Goal: Task Accomplishment & Management: Complete application form

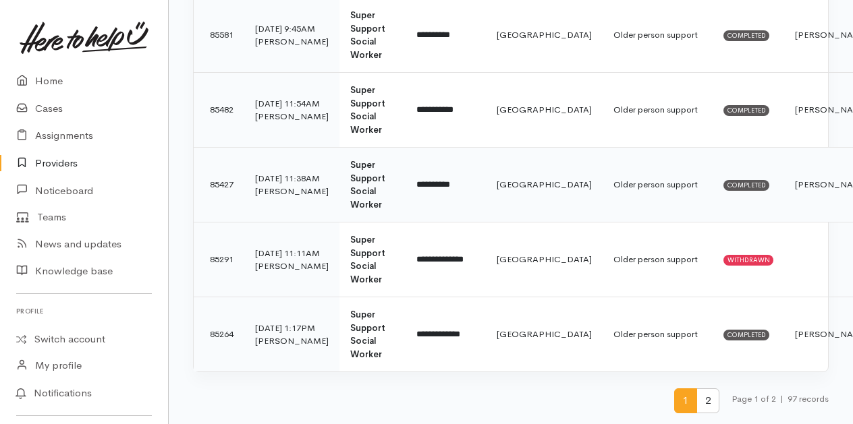
scroll to position [3956, 0]
click at [709, 397] on span "2" at bounding box center [707, 401] width 23 height 25
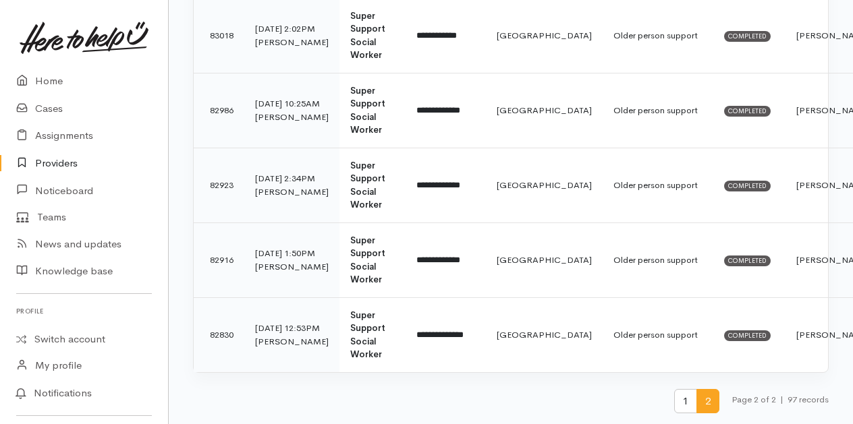
scroll to position [3772, 0]
click at [682, 399] on span "1" at bounding box center [685, 401] width 23 height 25
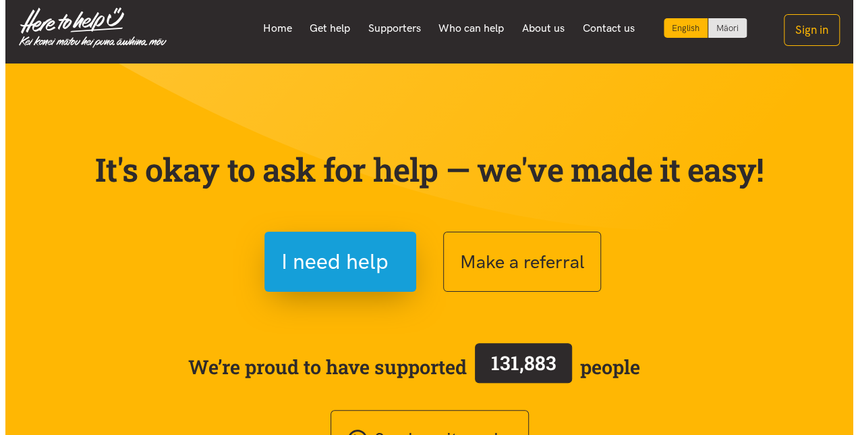
scroll to position [9, 0]
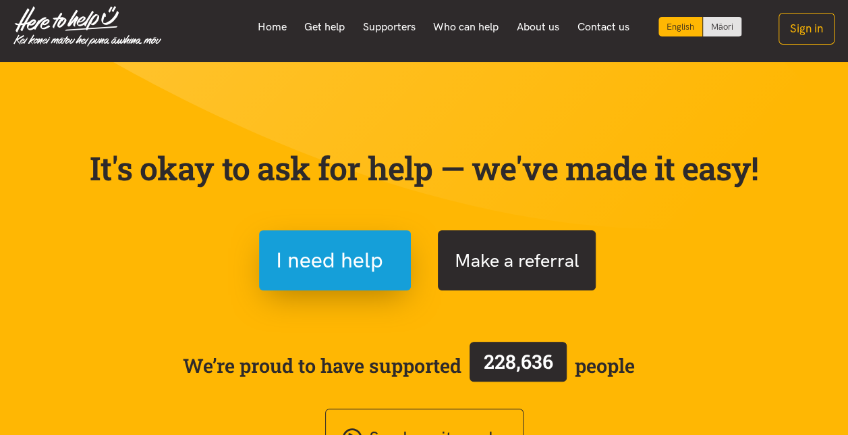
click at [539, 258] on button "Make a referral" at bounding box center [517, 260] width 158 height 60
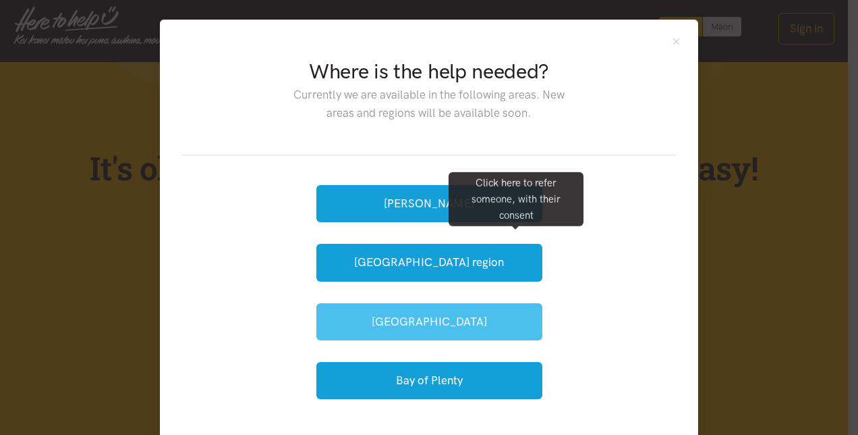
click at [418, 312] on button "[GEOGRAPHIC_DATA]" at bounding box center [430, 321] width 226 height 37
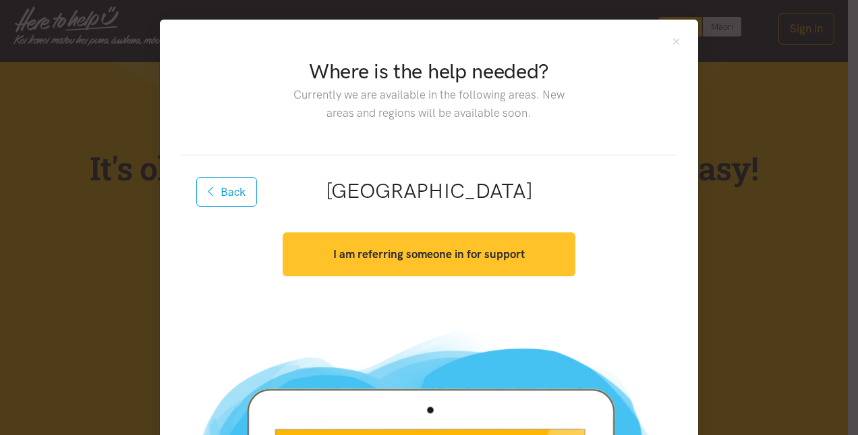
click at [386, 254] on strong "I am referring someone in for support" at bounding box center [429, 253] width 192 height 13
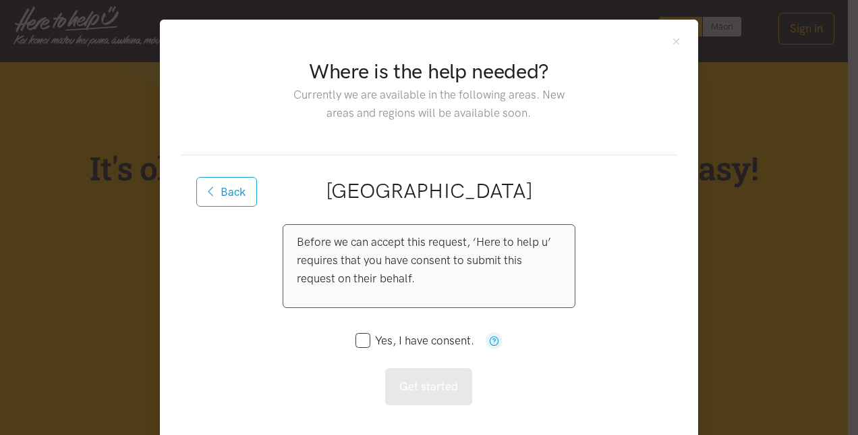
click at [356, 344] on input "Yes, I have consent." at bounding box center [415, 340] width 119 height 11
checkbox input "true"
click at [406, 386] on button "Get started" at bounding box center [428, 386] width 87 height 37
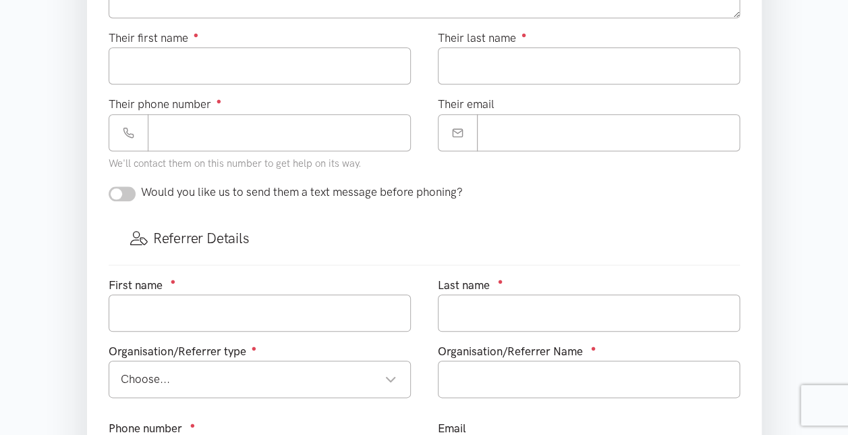
scroll to position [568, 0]
